Goal: Check status: Check status

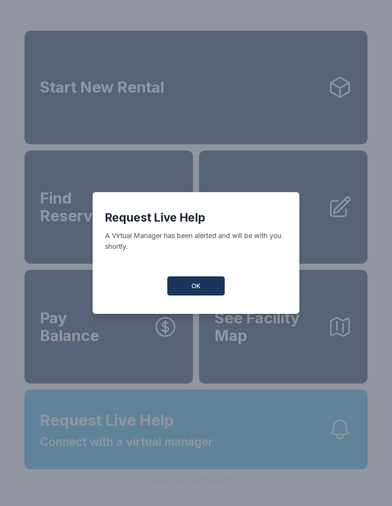
click at [194, 285] on button "OK" at bounding box center [195, 285] width 57 height 19
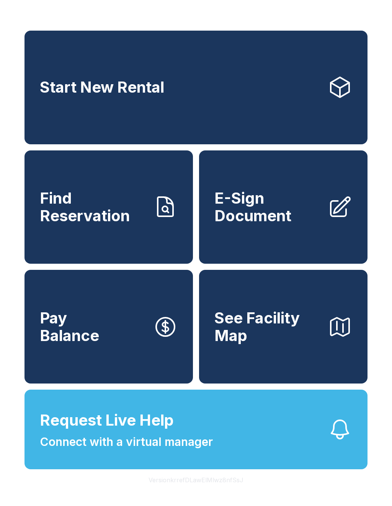
click at [107, 216] on span "Find Reservation" at bounding box center [93, 206] width 107 height 35
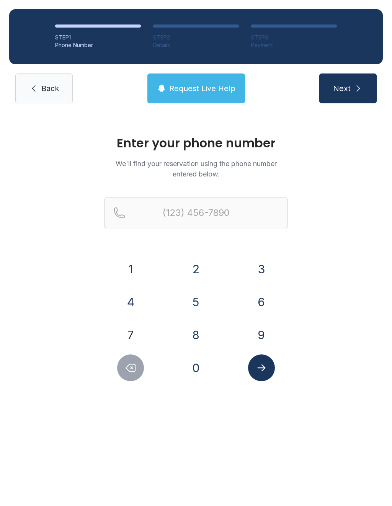
click at [201, 333] on button "8" at bounding box center [196, 334] width 27 height 27
click at [201, 368] on button "0" at bounding box center [196, 367] width 27 height 27
click at [136, 300] on button "4" at bounding box center [130, 302] width 27 height 27
click at [142, 298] on button "4" at bounding box center [130, 302] width 27 height 27
click at [200, 304] on button "5" at bounding box center [196, 302] width 27 height 27
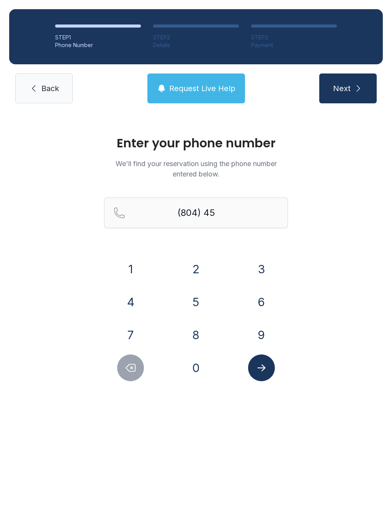
click at [140, 297] on button "4" at bounding box center [130, 302] width 27 height 27
click at [264, 307] on button "6" at bounding box center [261, 302] width 27 height 27
click at [140, 264] on button "1" at bounding box center [130, 269] width 27 height 27
click at [137, 297] on button "4" at bounding box center [130, 302] width 27 height 27
click at [135, 324] on button "7" at bounding box center [130, 334] width 27 height 27
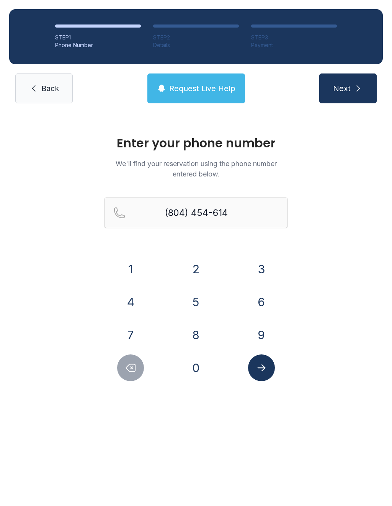
type input "[PHONE_NUMBER]"
click at [268, 372] on button "Submit lookup form" at bounding box center [261, 367] width 27 height 27
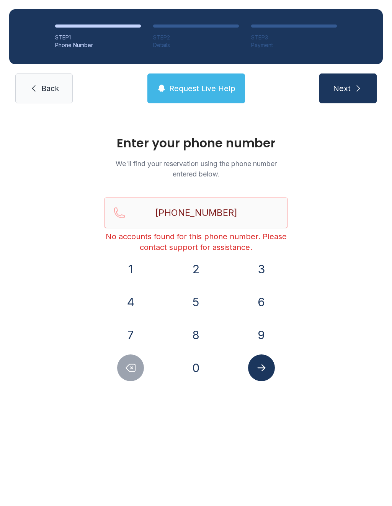
click at [58, 98] on link "Back" at bounding box center [43, 88] width 57 height 30
